Goal: Information Seeking & Learning: Learn about a topic

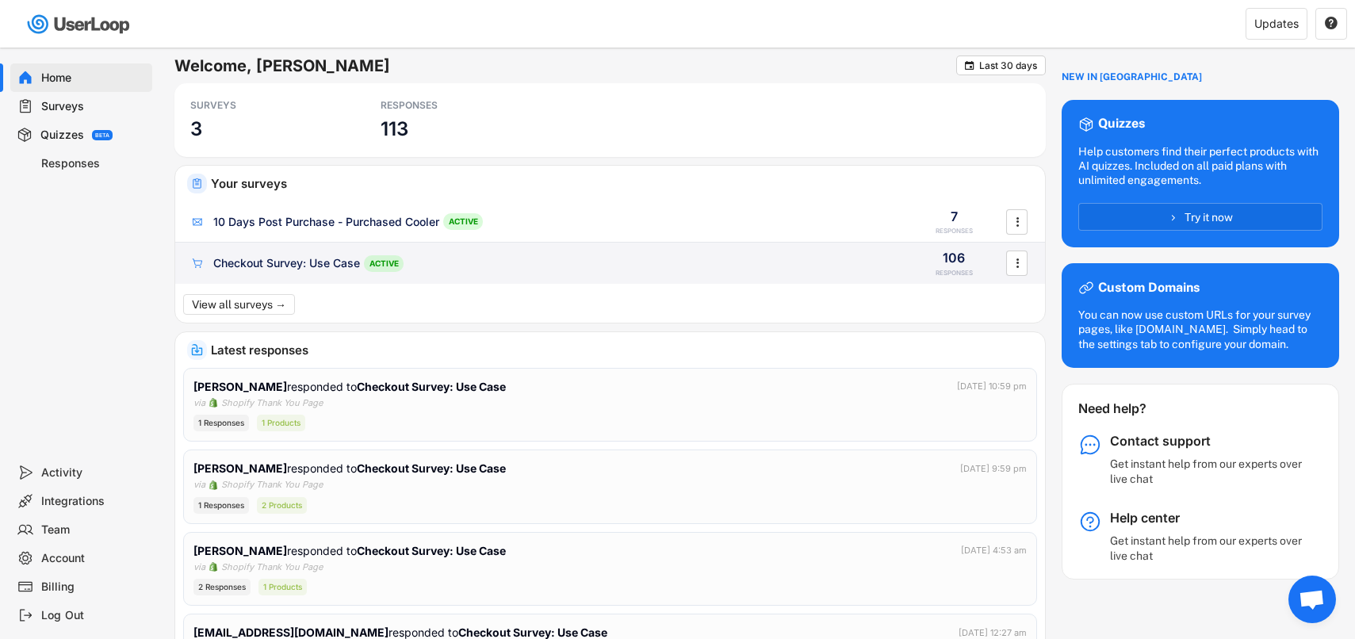
click at [327, 267] on div "Checkout Survey: Use Case" at bounding box center [286, 263] width 147 height 16
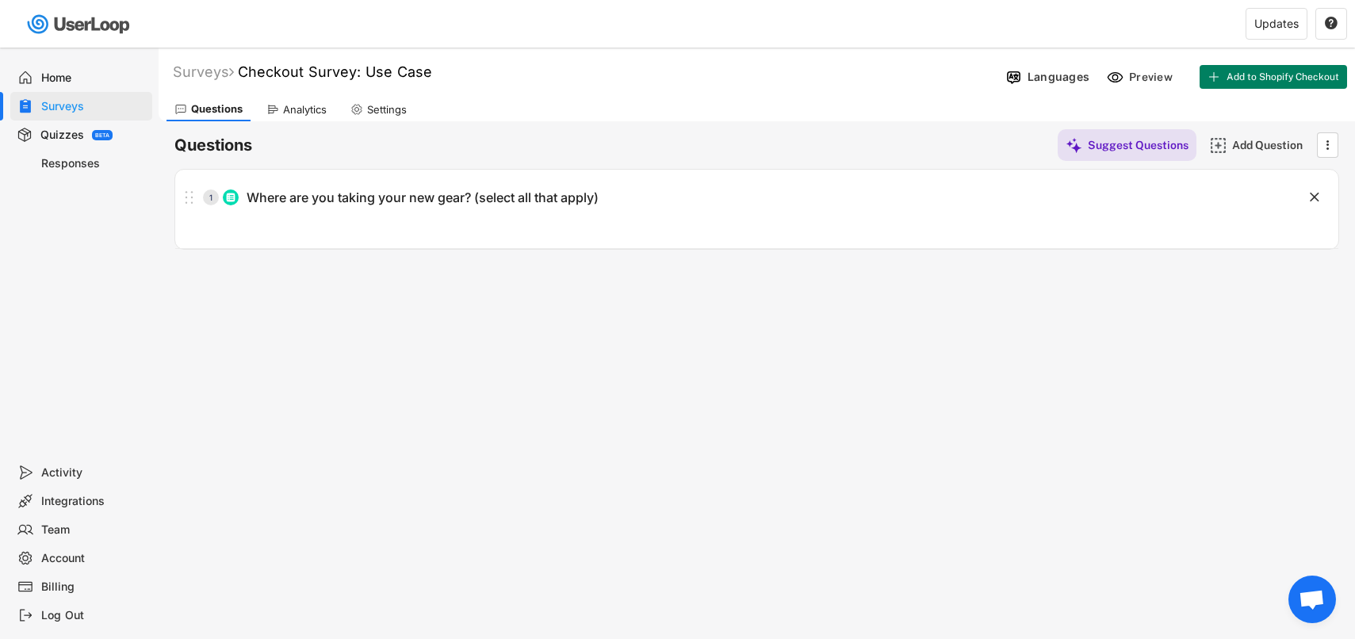
click at [319, 119] on div "Analytics" at bounding box center [296, 109] width 76 height 24
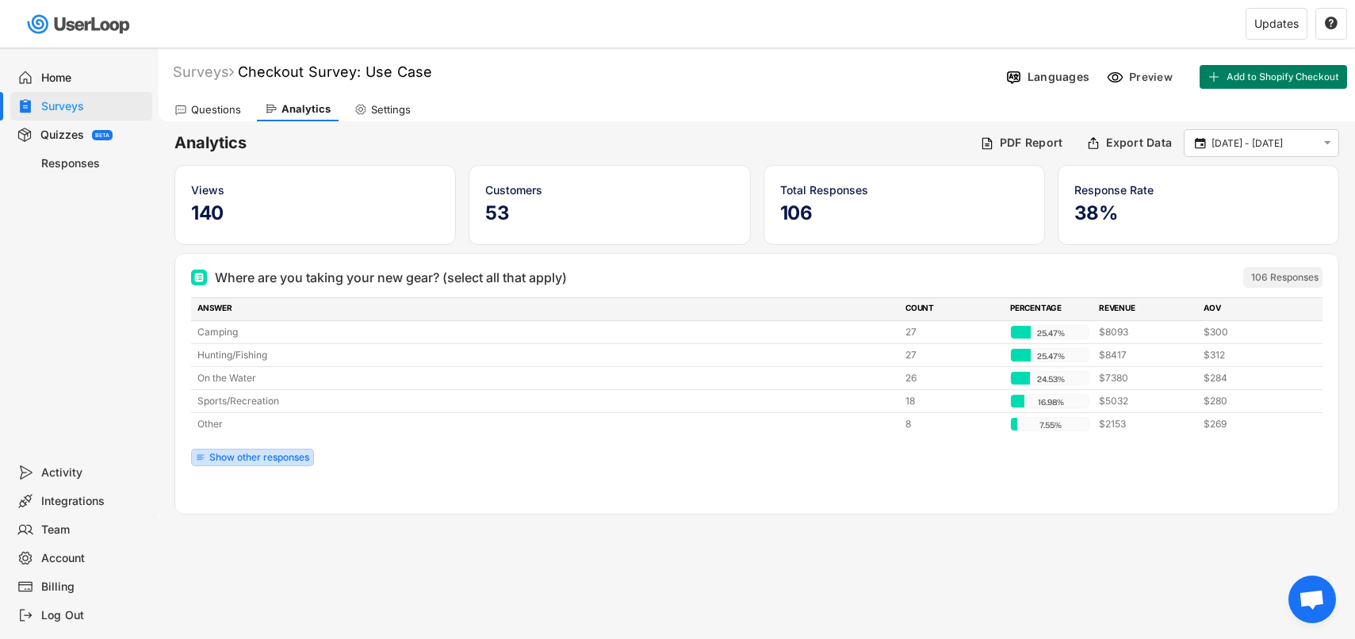
click at [292, 455] on div "Show other responses" at bounding box center [259, 458] width 100 height 10
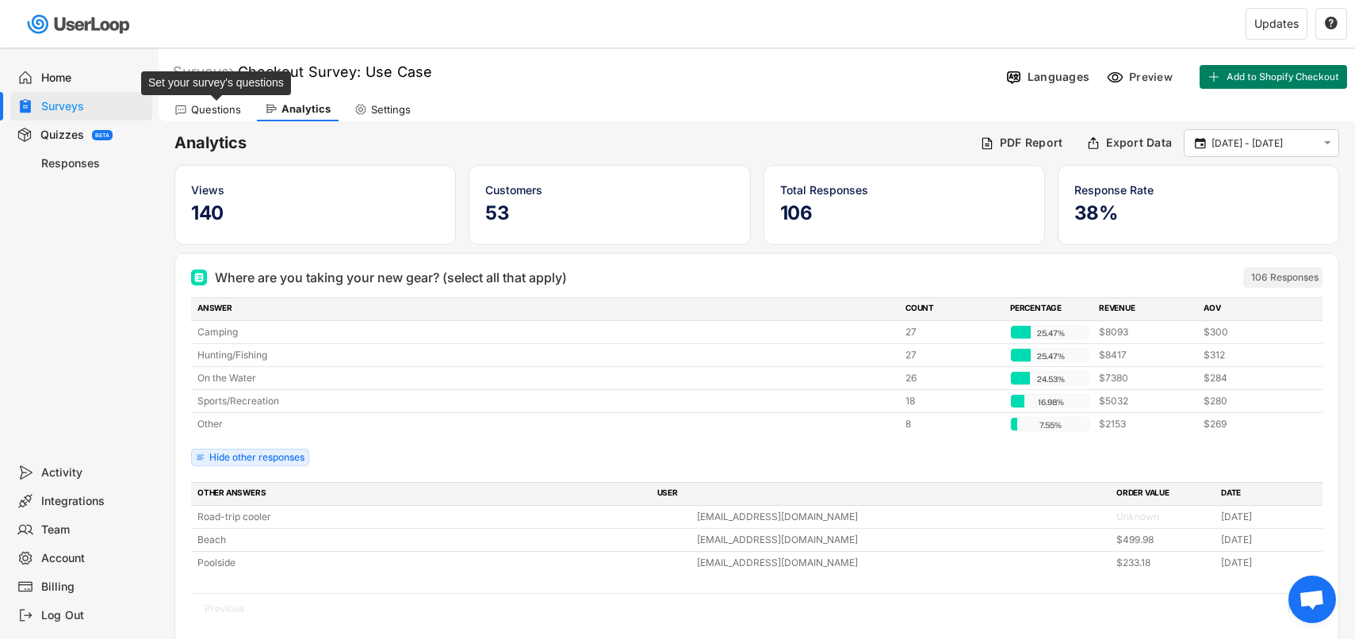
click at [216, 112] on div "Questions" at bounding box center [216, 109] width 50 height 13
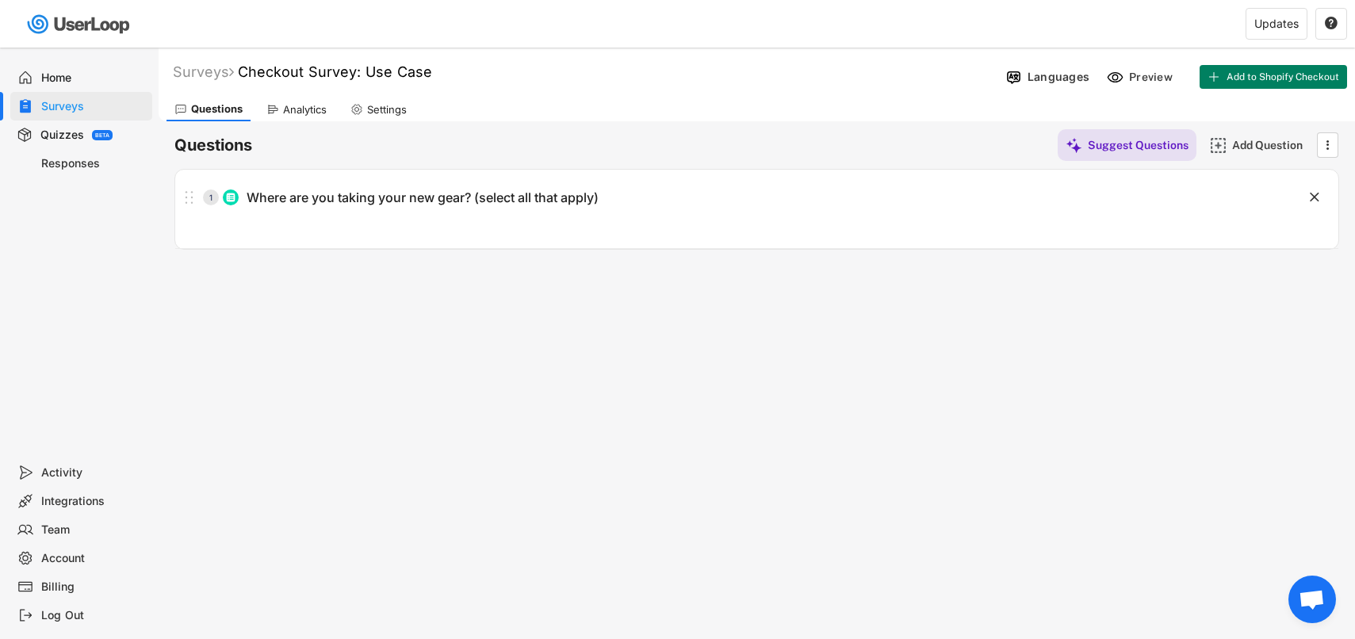
click at [43, 103] on div "Surveys" at bounding box center [93, 106] width 105 height 15
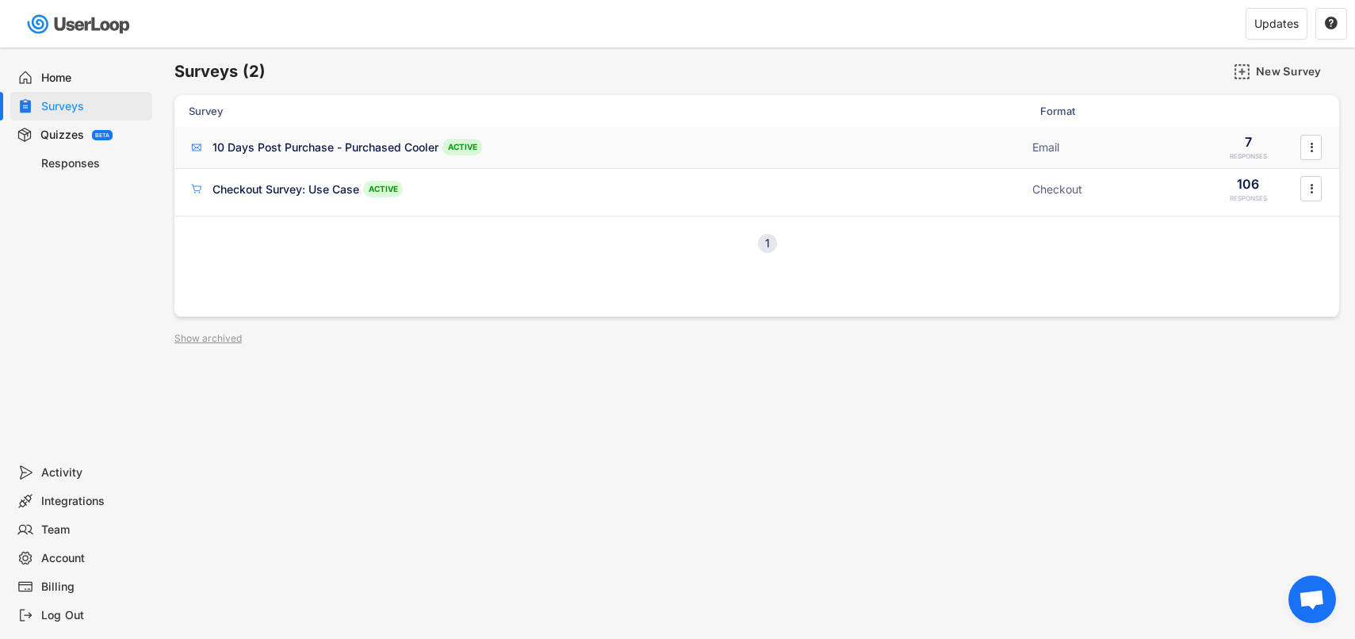
click at [291, 140] on div "10 Days Post Purchase - Purchased Cooler" at bounding box center [325, 148] width 226 height 16
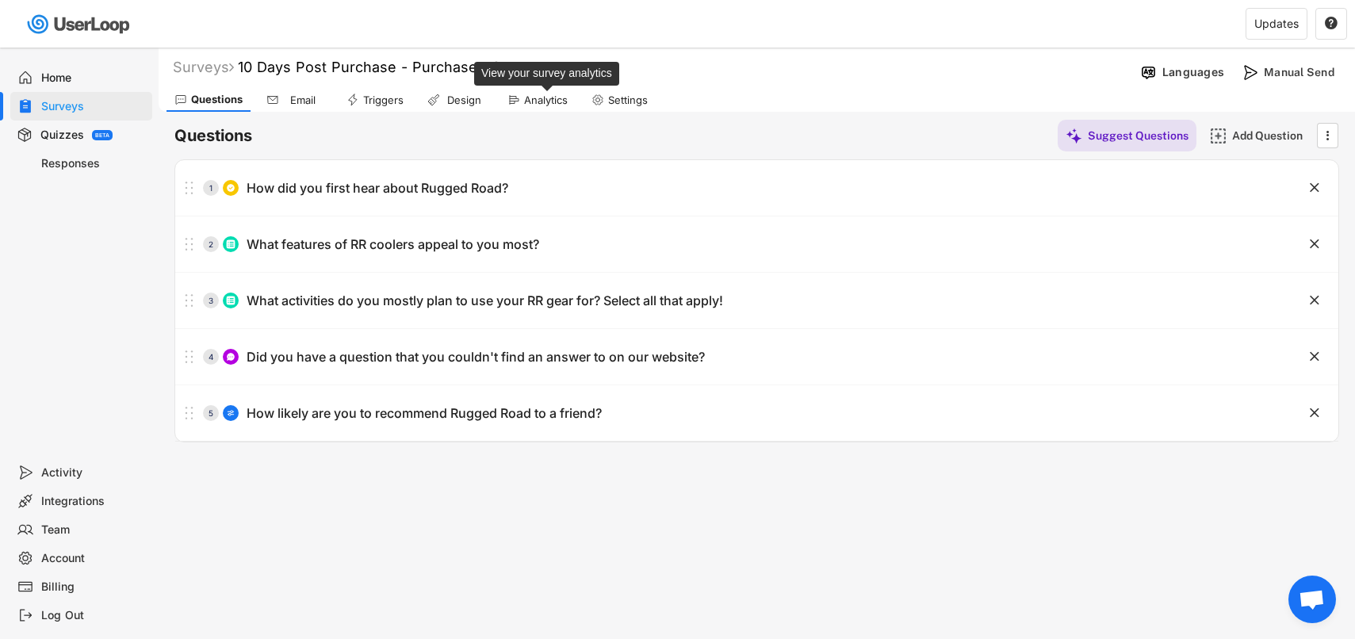
click at [532, 98] on div "Analytics" at bounding box center [546, 100] width 44 height 13
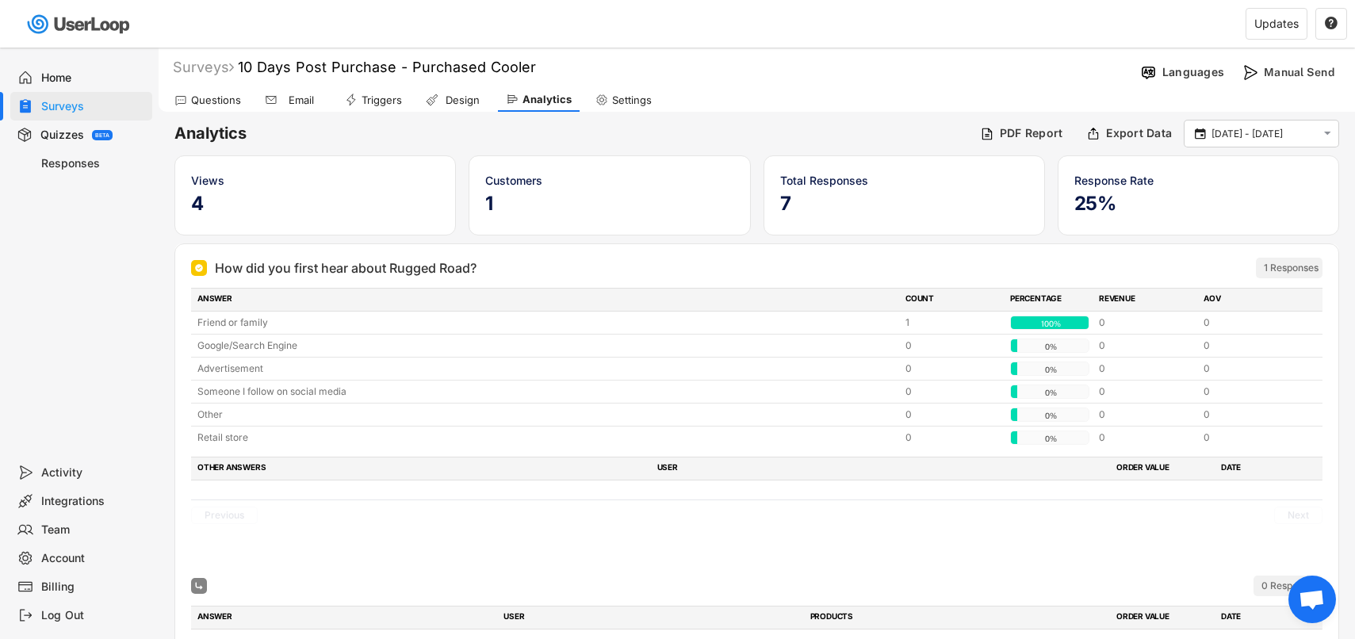
click at [67, 71] on div "Home" at bounding box center [93, 78] width 105 height 15
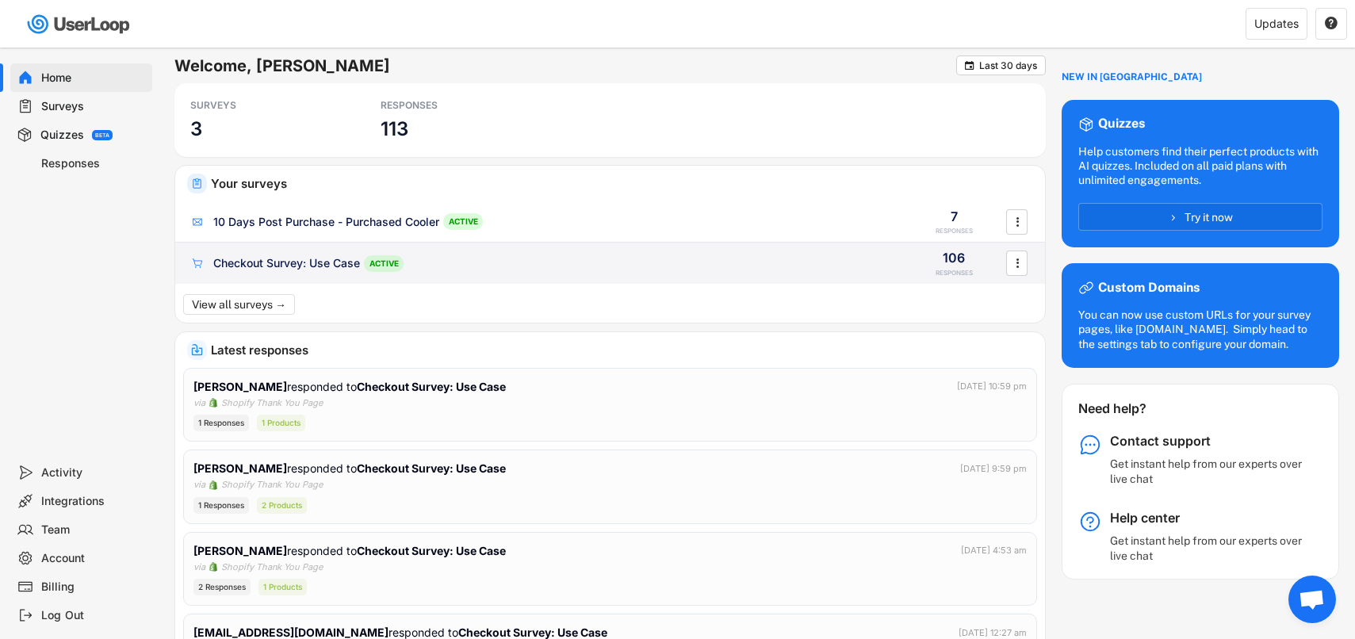
click at [327, 258] on div "Checkout Survey: Use Case" at bounding box center [286, 263] width 147 height 16
